Goal: Task Accomplishment & Management: Manage account settings

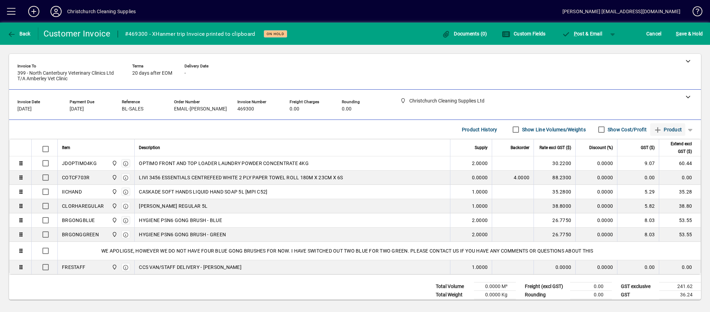
scroll to position [17, 0]
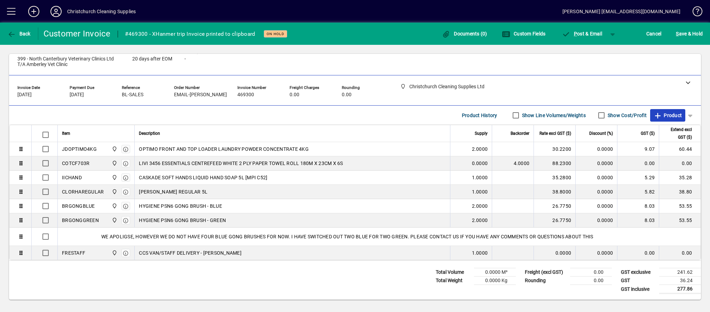
click at [666, 111] on span "Product" at bounding box center [667, 115] width 28 height 11
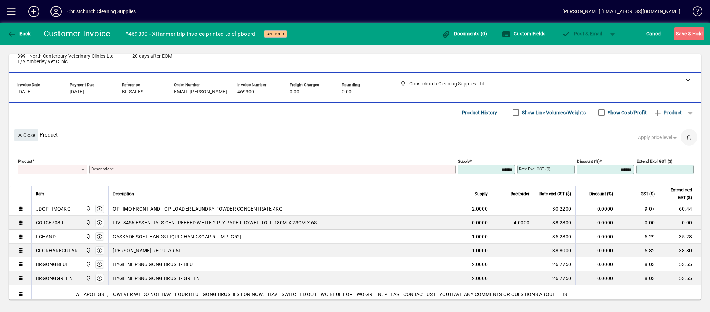
click at [680, 137] on span "button" at bounding box center [688, 137] width 17 height 17
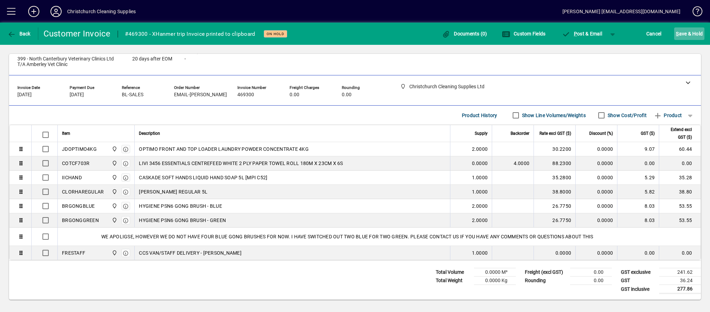
click at [685, 29] on span "S ave & Hold" at bounding box center [688, 33] width 27 height 11
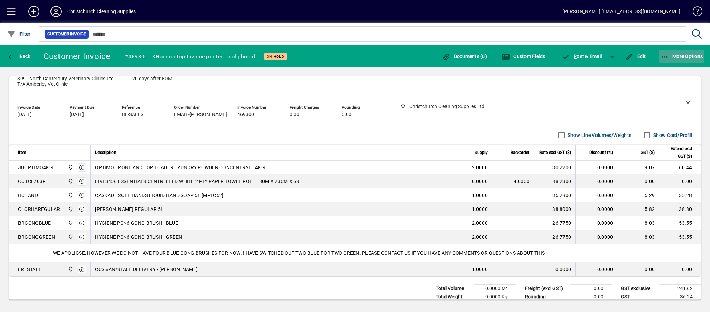
click at [693, 54] on span "More Options" at bounding box center [681, 57] width 42 height 6
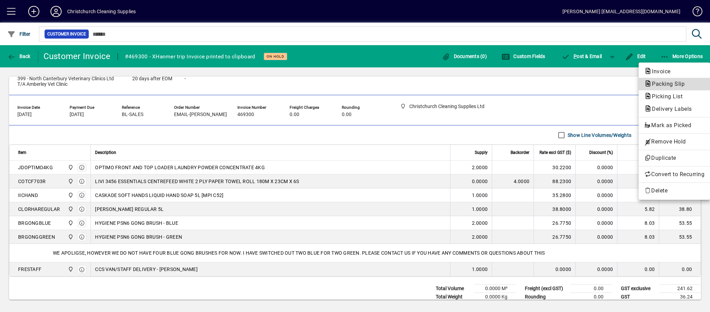
click at [655, 81] on span "Packing Slip" at bounding box center [666, 84] width 44 height 7
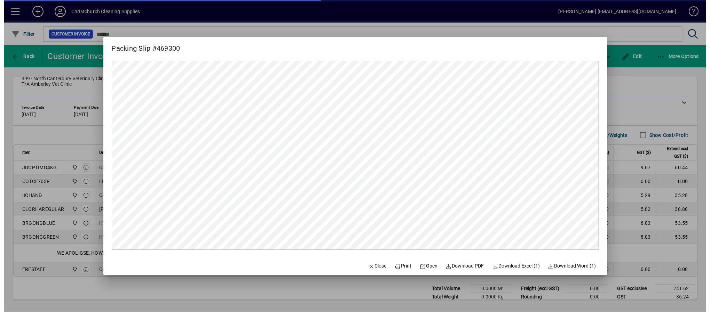
scroll to position [0, 0]
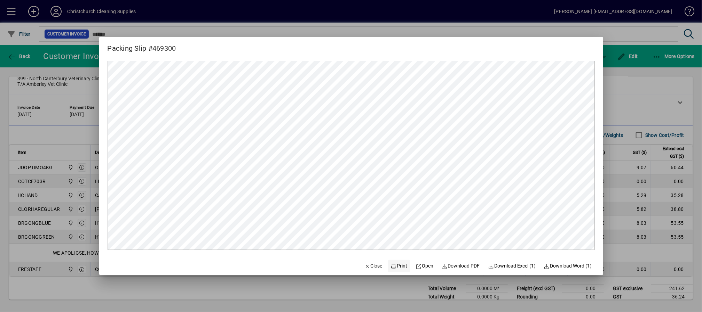
click at [398, 263] on span "Print" at bounding box center [399, 266] width 17 height 7
click at [633, 105] on div at bounding box center [351, 156] width 702 height 312
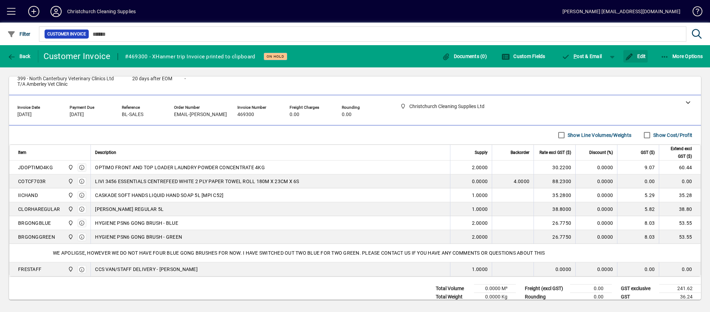
drag, startPoint x: 646, startPoint y: 54, endPoint x: 614, endPoint y: 69, distance: 35.6
click at [645, 57] on button "Edit" at bounding box center [635, 56] width 24 height 13
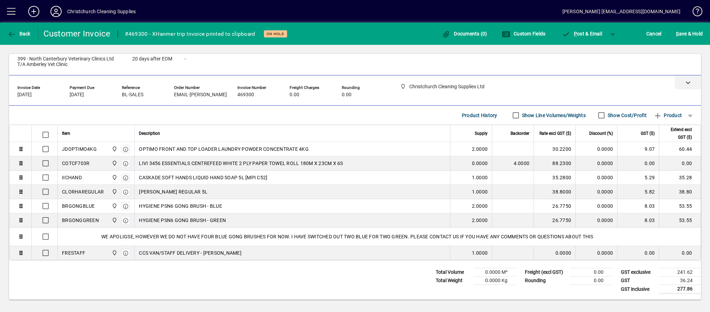
click at [685, 80] on icon at bounding box center [687, 82] width 5 height 5
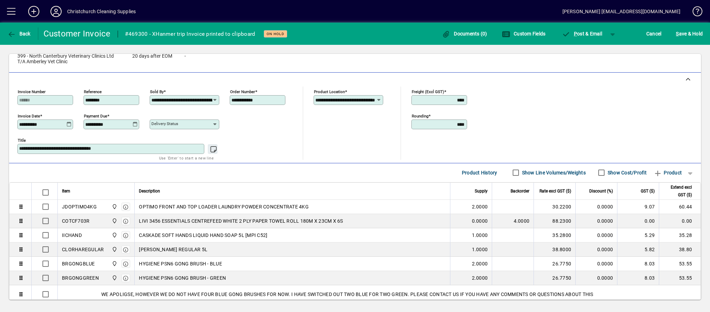
drag, startPoint x: 124, startPoint y: 150, endPoint x: 51, endPoint y: 153, distance: 73.1
click at [51, 152] on textarea "**********" at bounding box center [111, 149] width 185 height 6
type textarea "**********"
click at [688, 30] on span "S ave & Hold" at bounding box center [688, 33] width 27 height 11
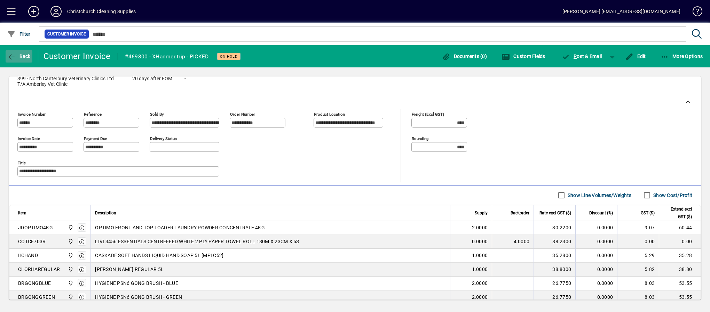
click at [18, 55] on span "Back" at bounding box center [18, 57] width 23 height 6
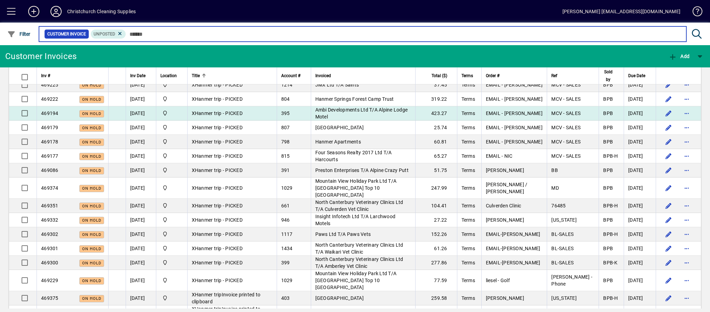
scroll to position [1128, 0]
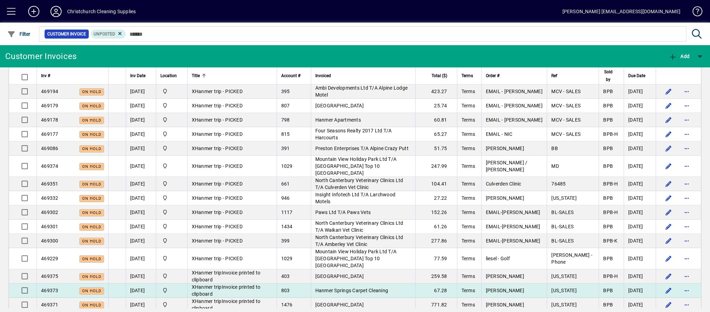
click at [255, 285] on span "XHanmer tripInvoice printed to clipboard" at bounding box center [226, 291] width 69 height 13
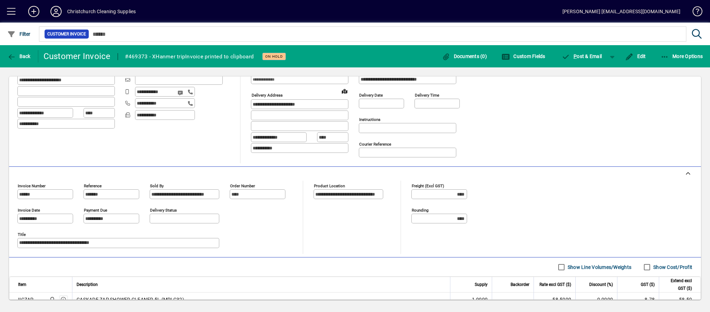
scroll to position [137, 0]
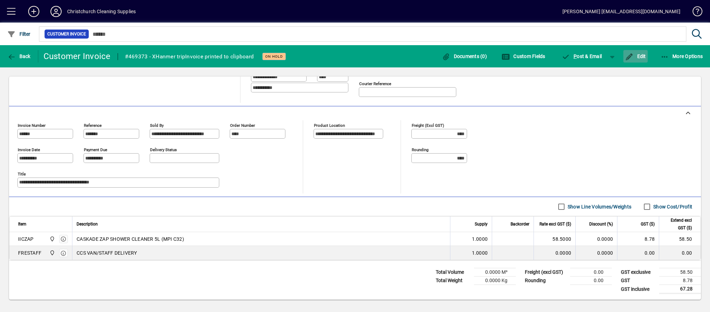
click at [641, 55] on span "Edit" at bounding box center [635, 57] width 21 height 6
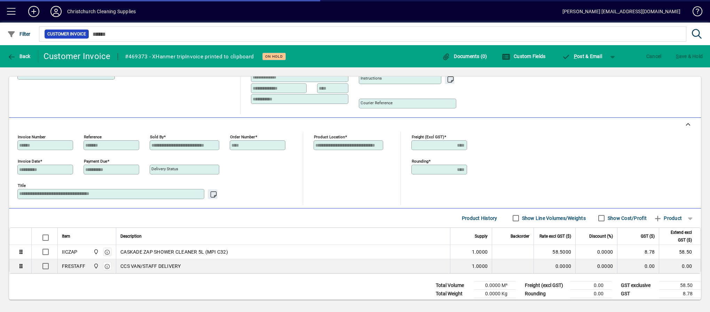
scroll to position [116, 0]
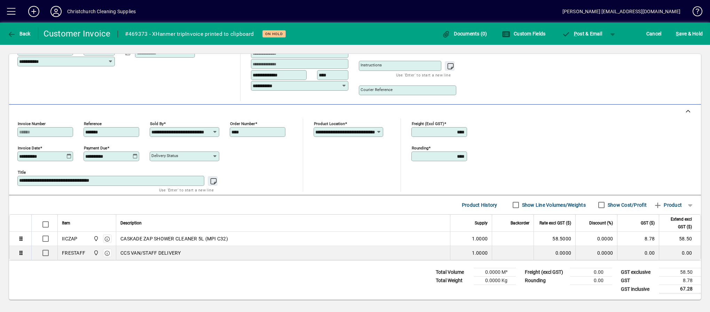
drag, startPoint x: 119, startPoint y: 180, endPoint x: 50, endPoint y: 179, distance: 68.5
click at [49, 180] on textarea "**********" at bounding box center [111, 181] width 185 height 6
type textarea "**********"
click at [683, 32] on span "S ave & Hold" at bounding box center [688, 33] width 27 height 11
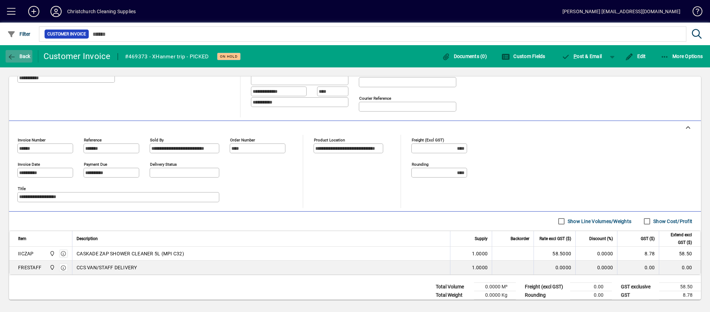
click at [22, 55] on span "Back" at bounding box center [18, 57] width 23 height 6
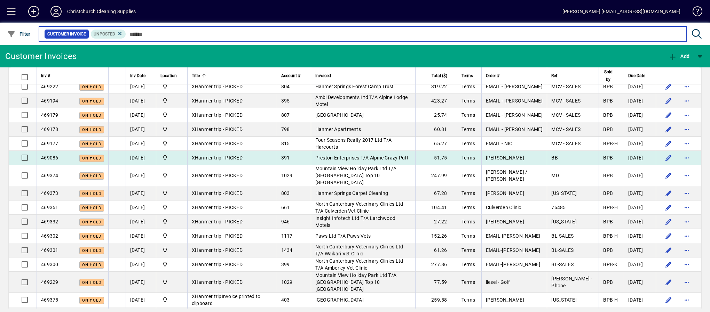
scroll to position [1128, 0]
